Goal: Task Accomplishment & Management: Use online tool/utility

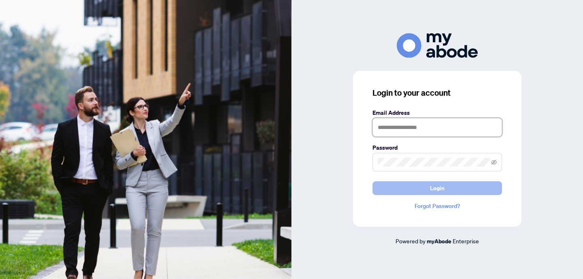
type input "**********"
click at [440, 190] on span "Login" at bounding box center [437, 187] width 15 height 13
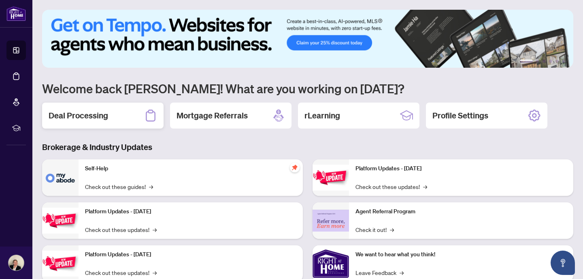
click at [95, 115] on h2 "Deal Processing" at bounding box center [79, 115] width 60 height 11
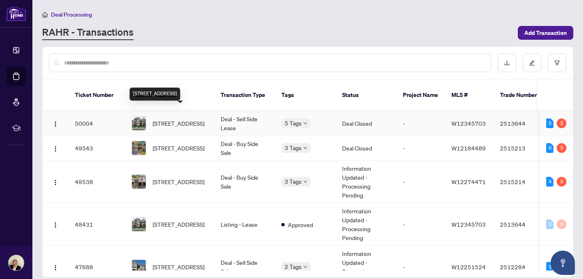
click at [190, 119] on span "[STREET_ADDRESS]" at bounding box center [179, 123] width 52 height 9
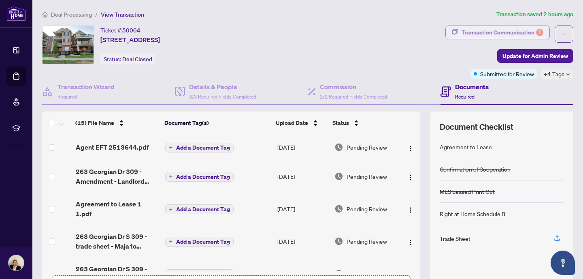
click at [497, 30] on div "Transaction Communication 2" at bounding box center [503, 32] width 82 height 13
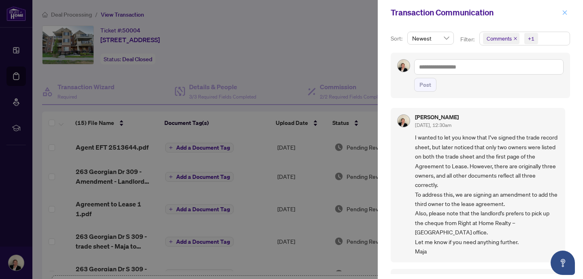
click at [563, 13] on icon "close" at bounding box center [565, 13] width 6 height 6
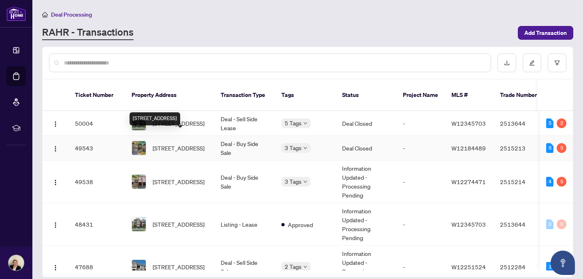
click at [174, 143] on span "[STREET_ADDRESS]" at bounding box center [179, 147] width 52 height 9
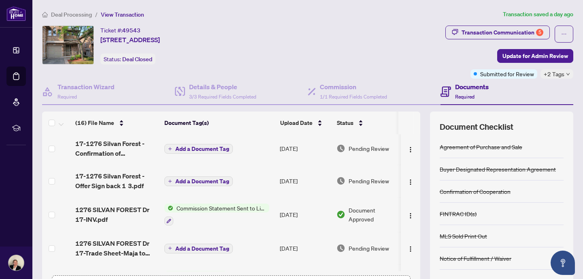
scroll to position [100, 0]
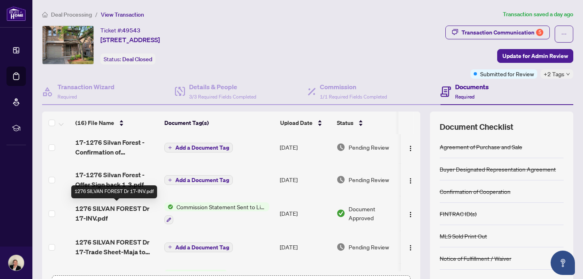
click at [111, 205] on span "1276 SILVAN FOREST Dr 17-INV.pdf" at bounding box center [116, 212] width 83 height 19
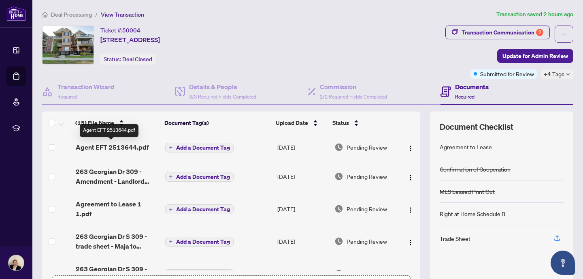
click at [126, 146] on span "Agent EFT 2513644.pdf" at bounding box center [112, 147] width 73 height 10
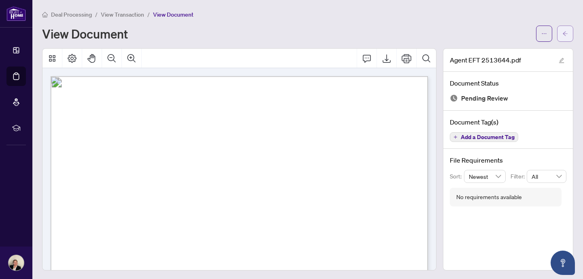
click at [561, 34] on button "button" at bounding box center [565, 34] width 16 height 16
